Goal: Task Accomplishment & Management: Manage account settings

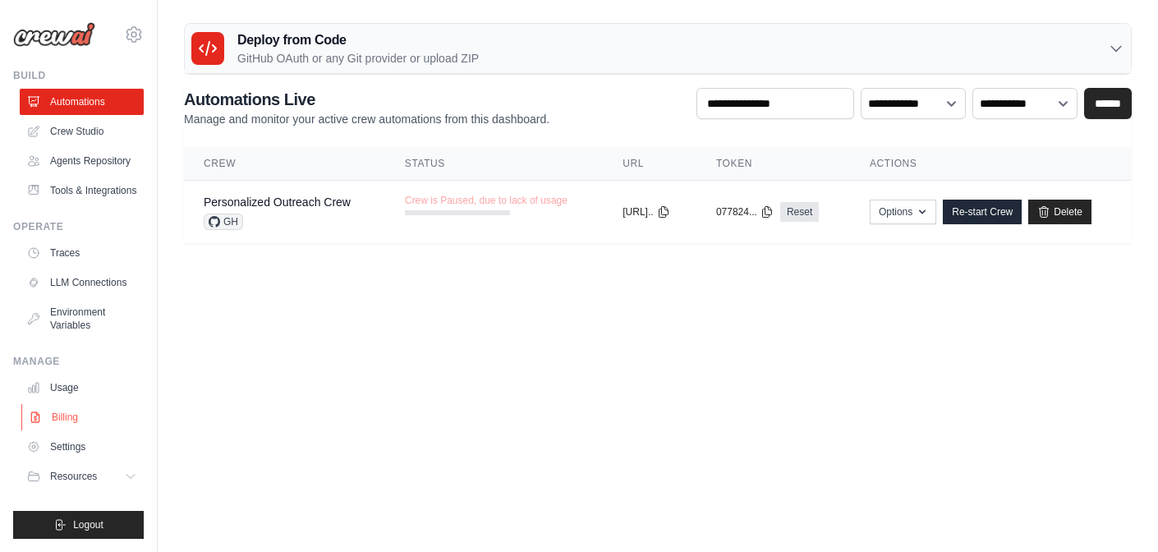
click at [85, 425] on link "Billing" at bounding box center [83, 417] width 124 height 26
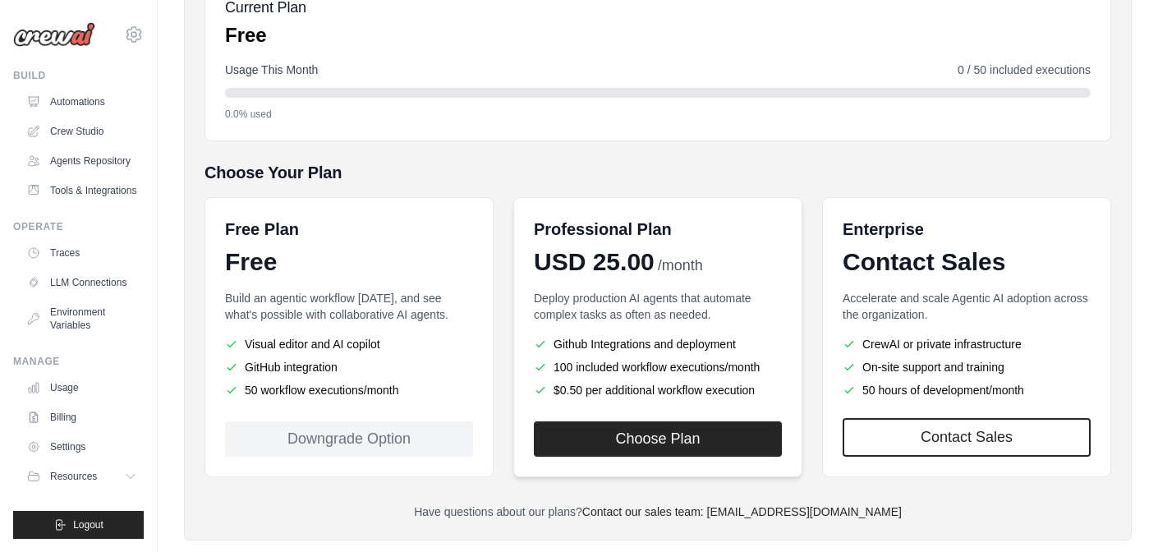
scroll to position [246, 0]
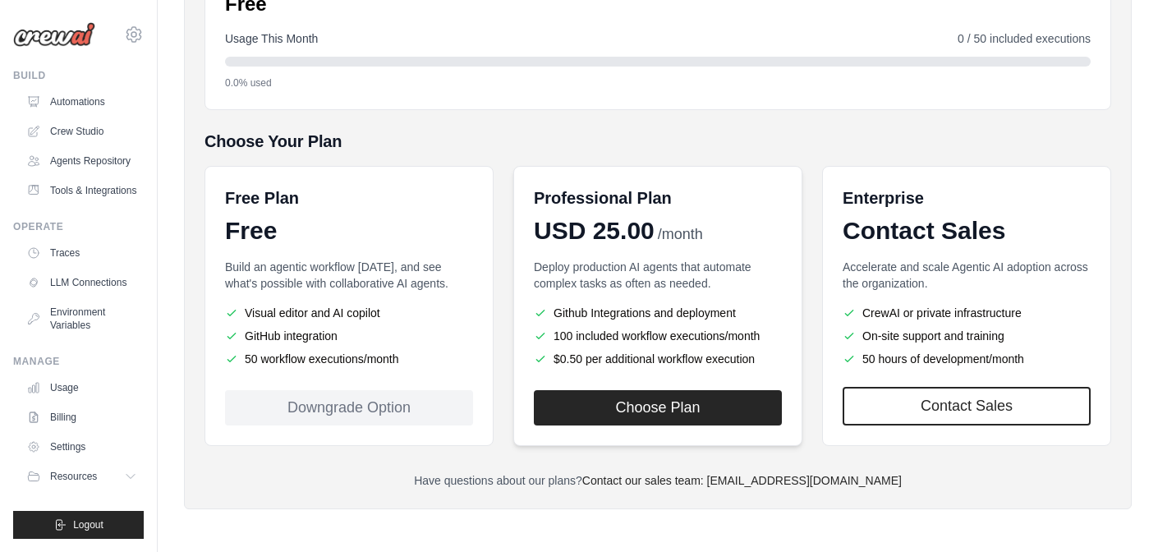
click at [637, 278] on p "Deploy production AI agents that automate complex tasks as often as needed." at bounding box center [658, 275] width 248 height 33
click at [383, 257] on div "Free Plan Free Build an agentic workflow today, and see what's possible with co…" at bounding box center [348, 306] width 289 height 280
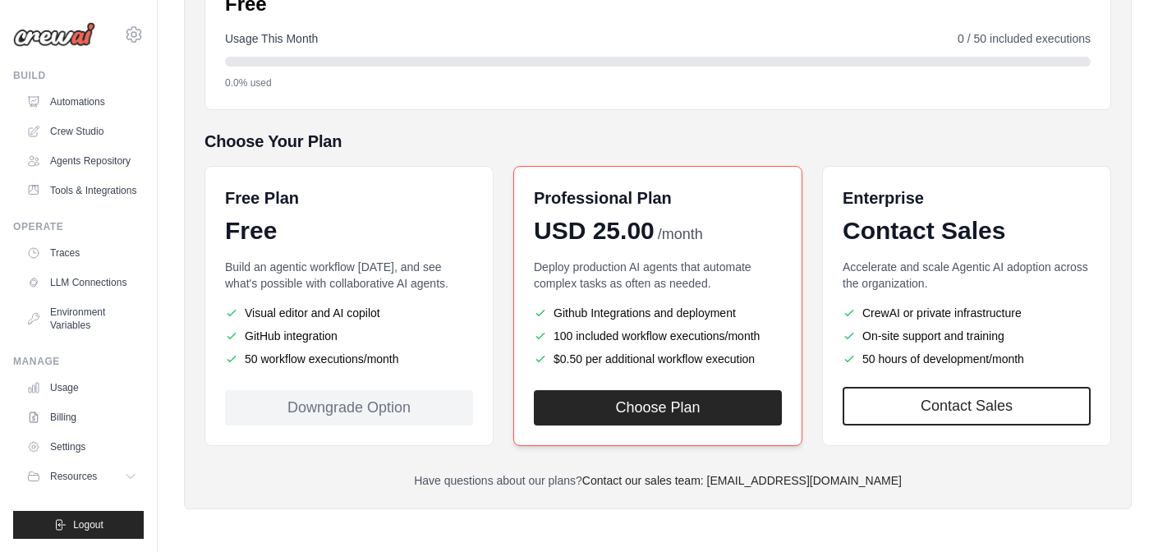
click at [681, 300] on div "Deploy production AI agents that automate complex tasks as often as needed. Git…" at bounding box center [658, 315] width 248 height 112
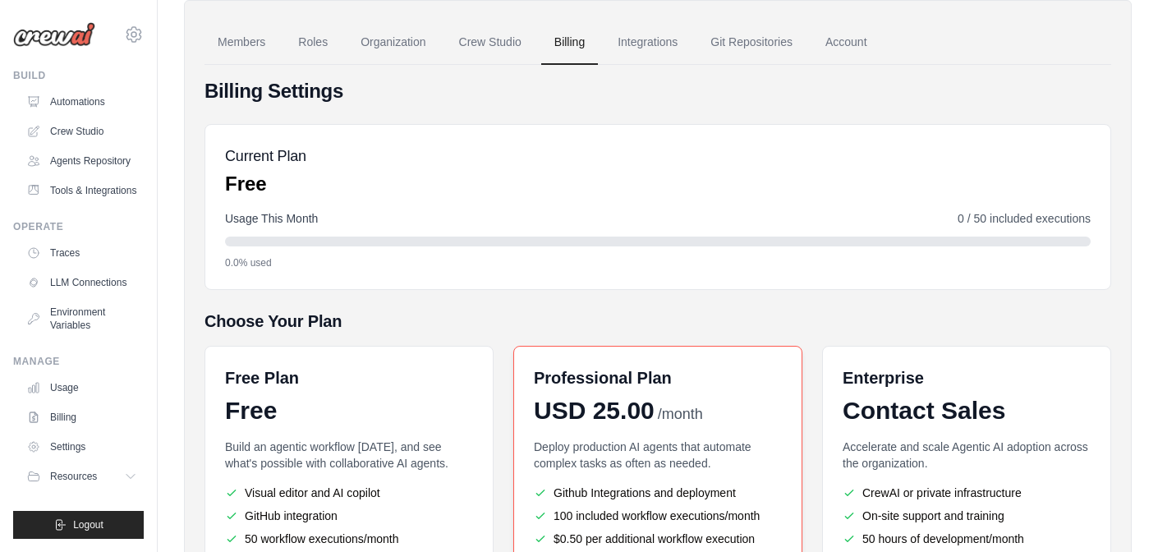
scroll to position [62, 0]
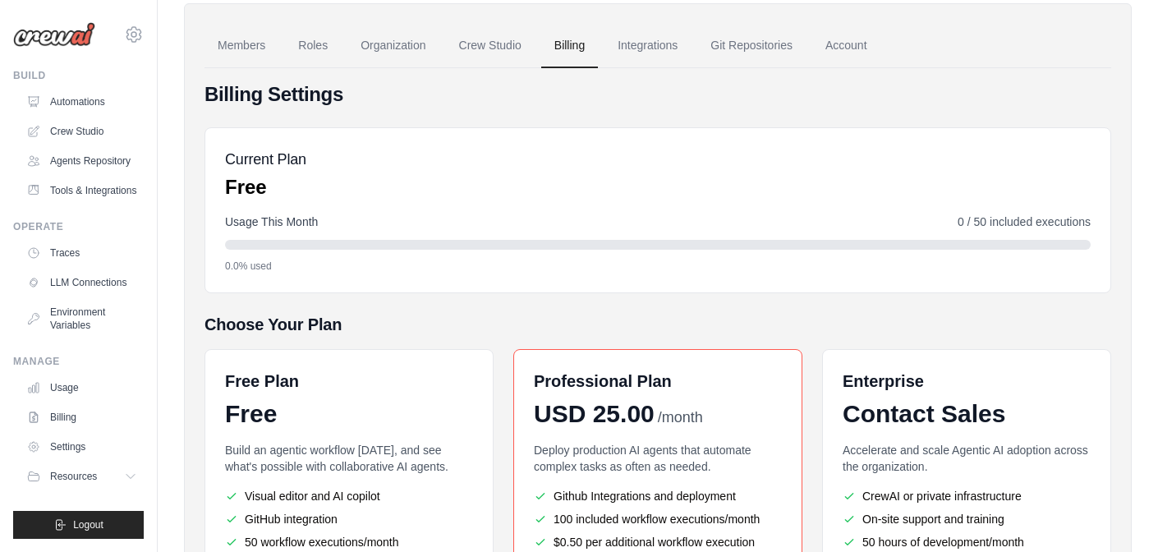
click at [509, 153] on div "Current Plan Free" at bounding box center [657, 174] width 865 height 53
click at [569, 49] on link "Billing" at bounding box center [569, 46] width 57 height 44
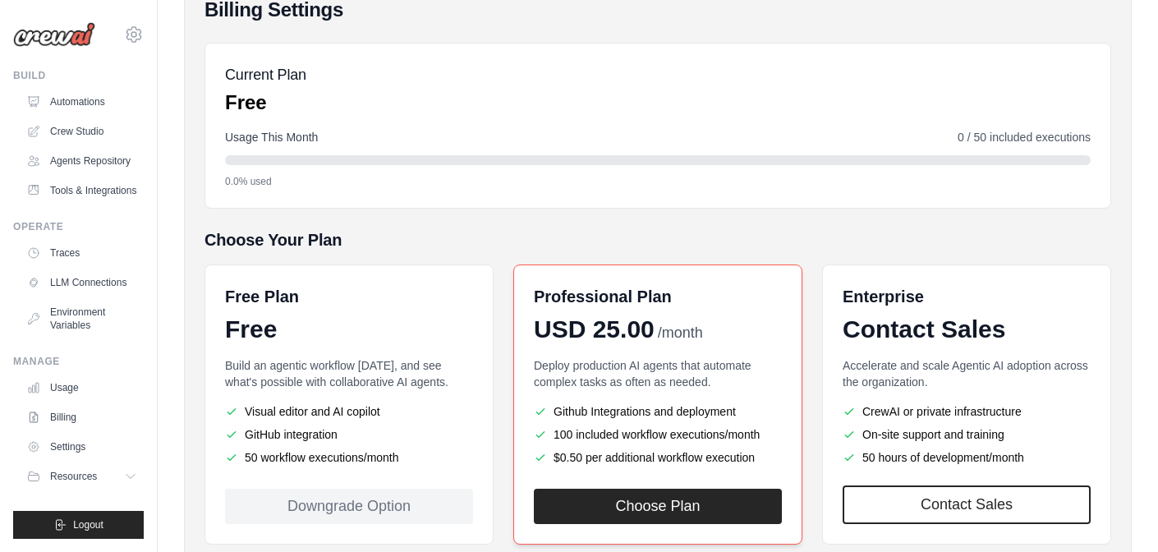
scroll to position [246, 0]
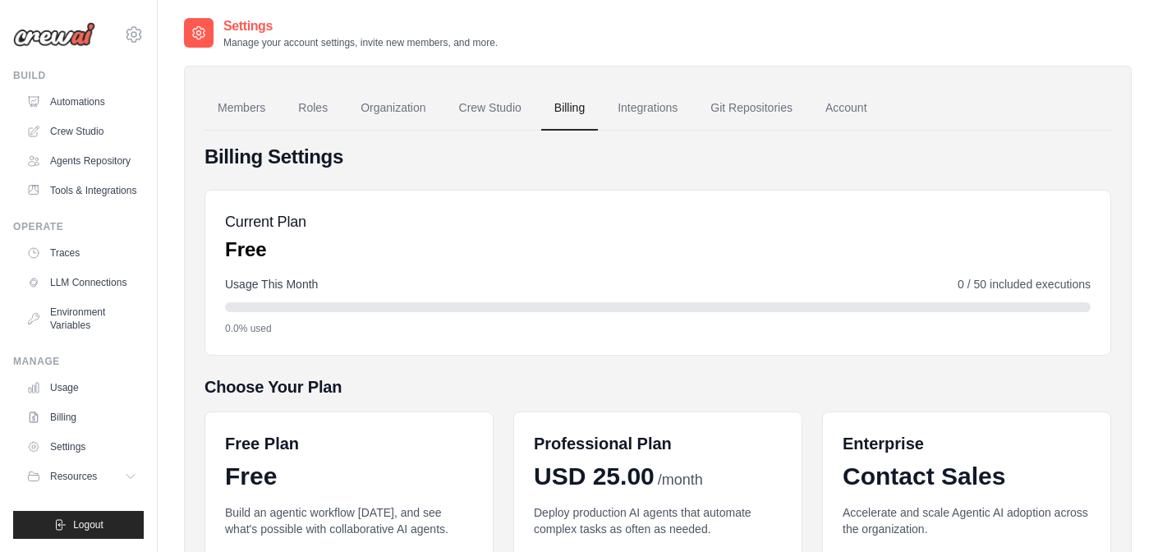
scroll to position [246, 0]
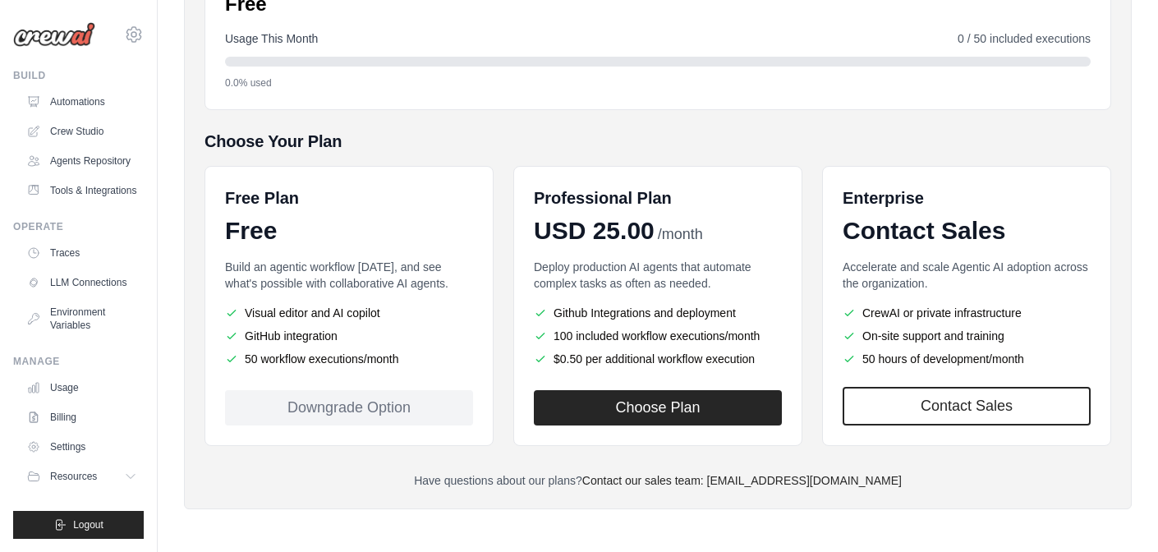
click at [624, 121] on div "Billing Settings Current Plan Free Usage This Month 0 / 50 included executions …" at bounding box center [657, 193] width 906 height 590
